Goal: Check status: Check status

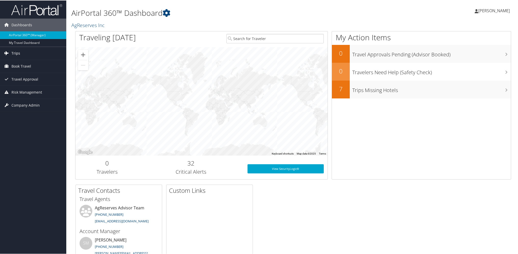
click at [15, 51] on span "Trips" at bounding box center [15, 52] width 9 height 13
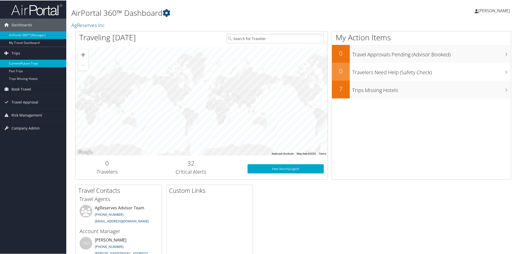
click at [24, 64] on link "Current/Future Trips" at bounding box center [33, 63] width 66 height 8
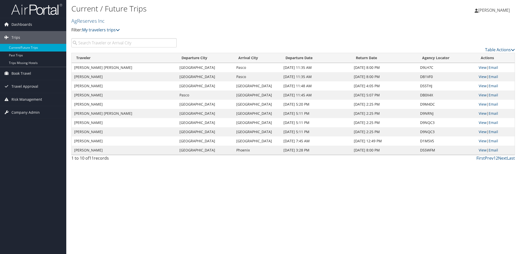
click at [133, 41] on input "search" at bounding box center [123, 42] width 105 height 9
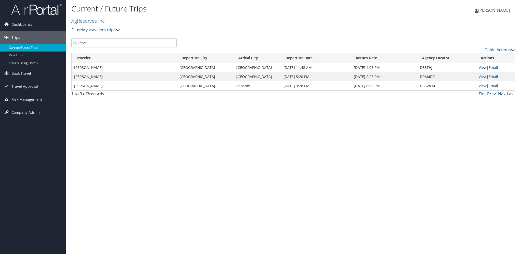
type input "rose"
